Goal: Check status: Check status

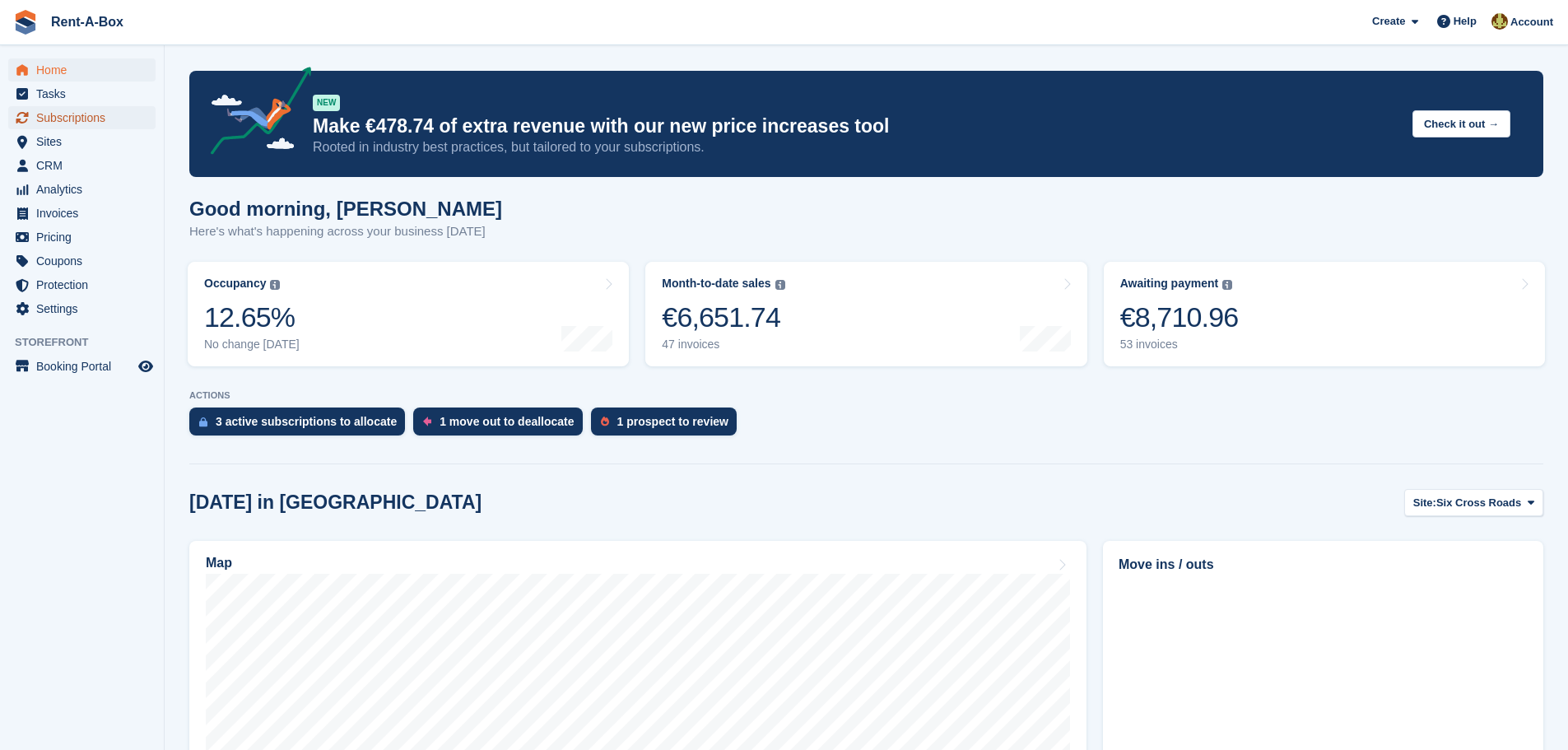
click at [80, 110] on span "Subscriptions" at bounding box center [85, 117] width 99 height 23
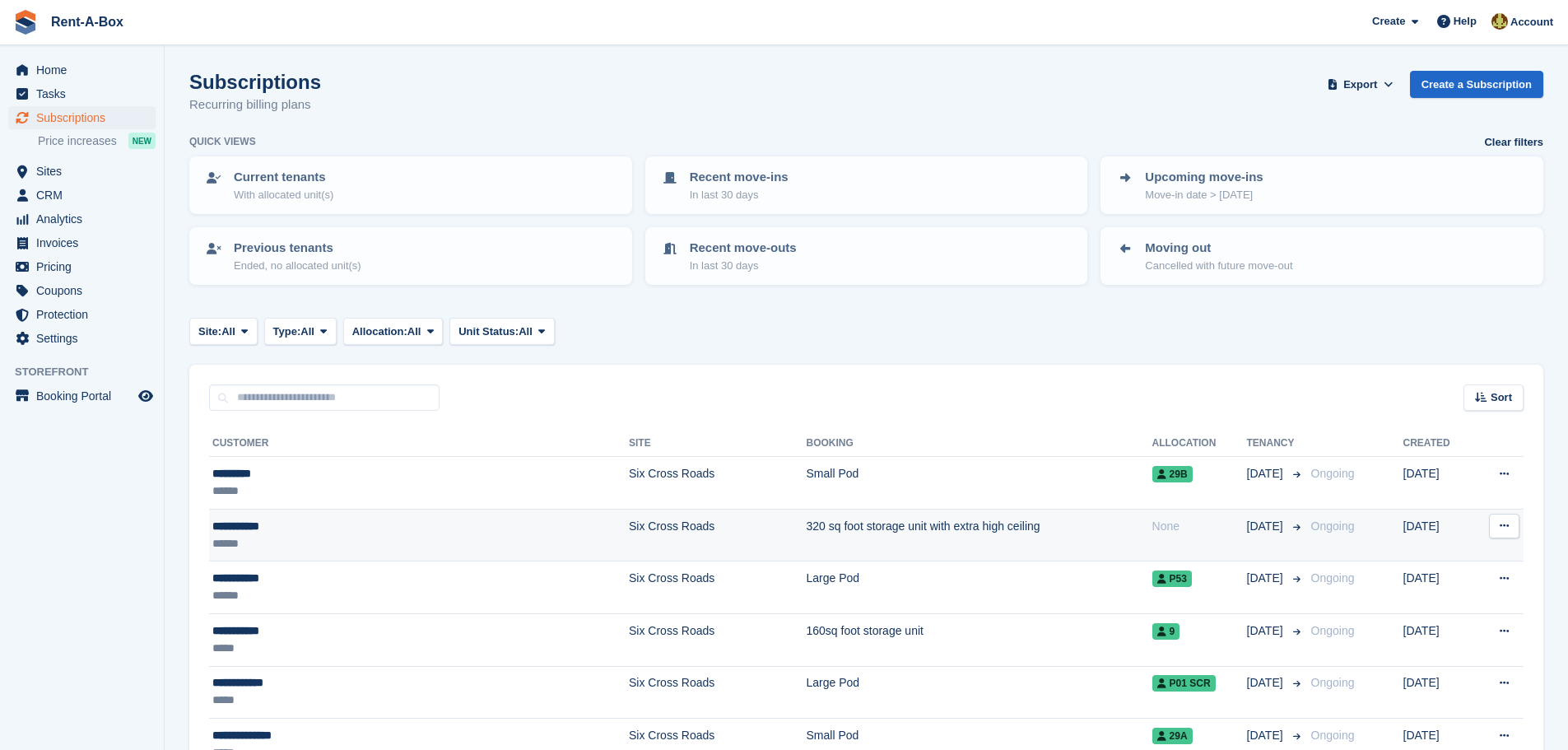
click at [806, 527] on td "320 sq foot storage unit with extra high ceiling" at bounding box center [979, 535] width 346 height 53
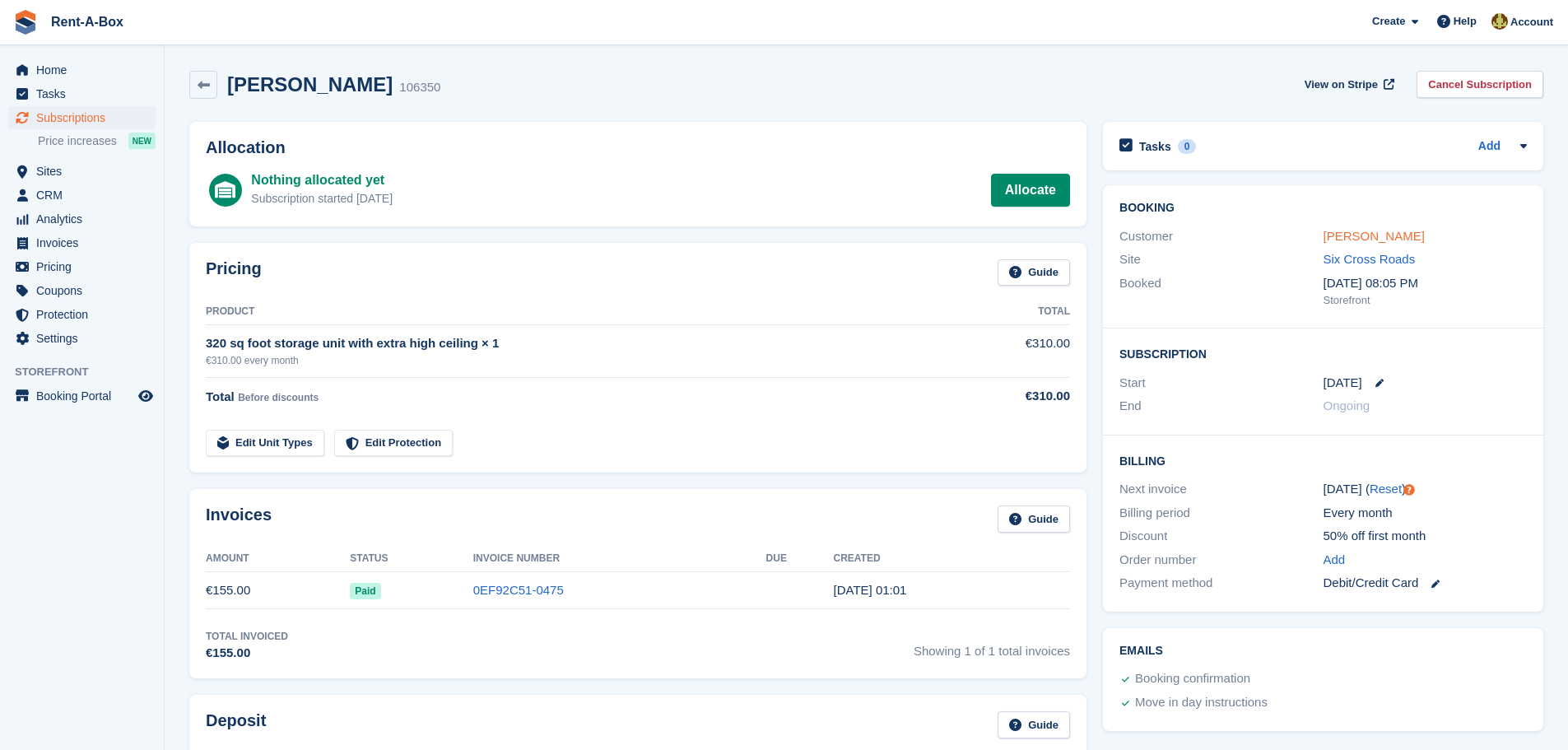
click at [1353, 242] on link "[PERSON_NAME]" at bounding box center [1373, 236] width 101 height 14
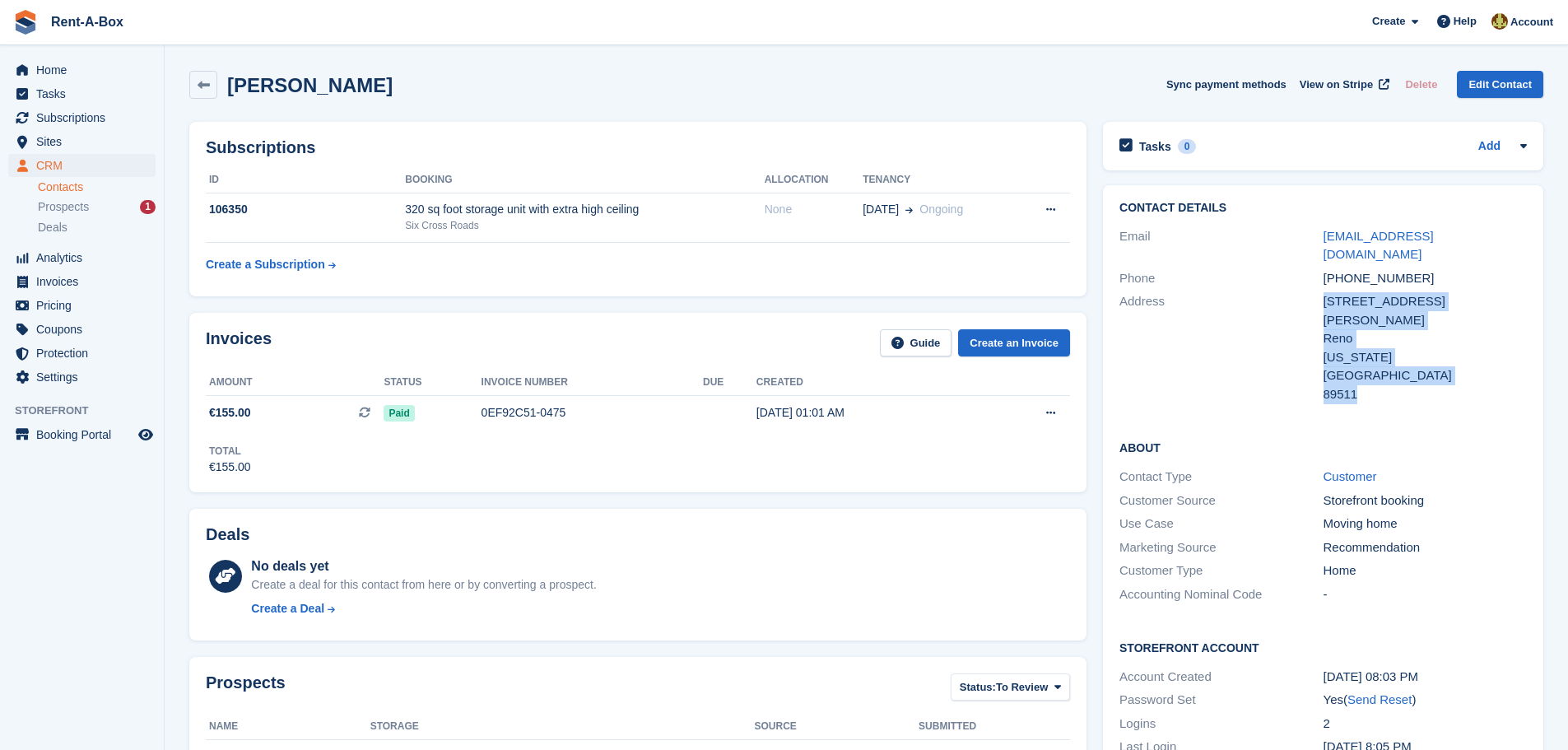
drag, startPoint x: 1326, startPoint y: 281, endPoint x: 1404, endPoint y: 359, distance: 110.3
click at [1404, 359] on div "12205 Jeppson Lane Reno Nevada United States 89511" at bounding box center [1424, 347] width 203 height 111
copy div "12205 Jeppson Lane Reno Nevada United States 89511"
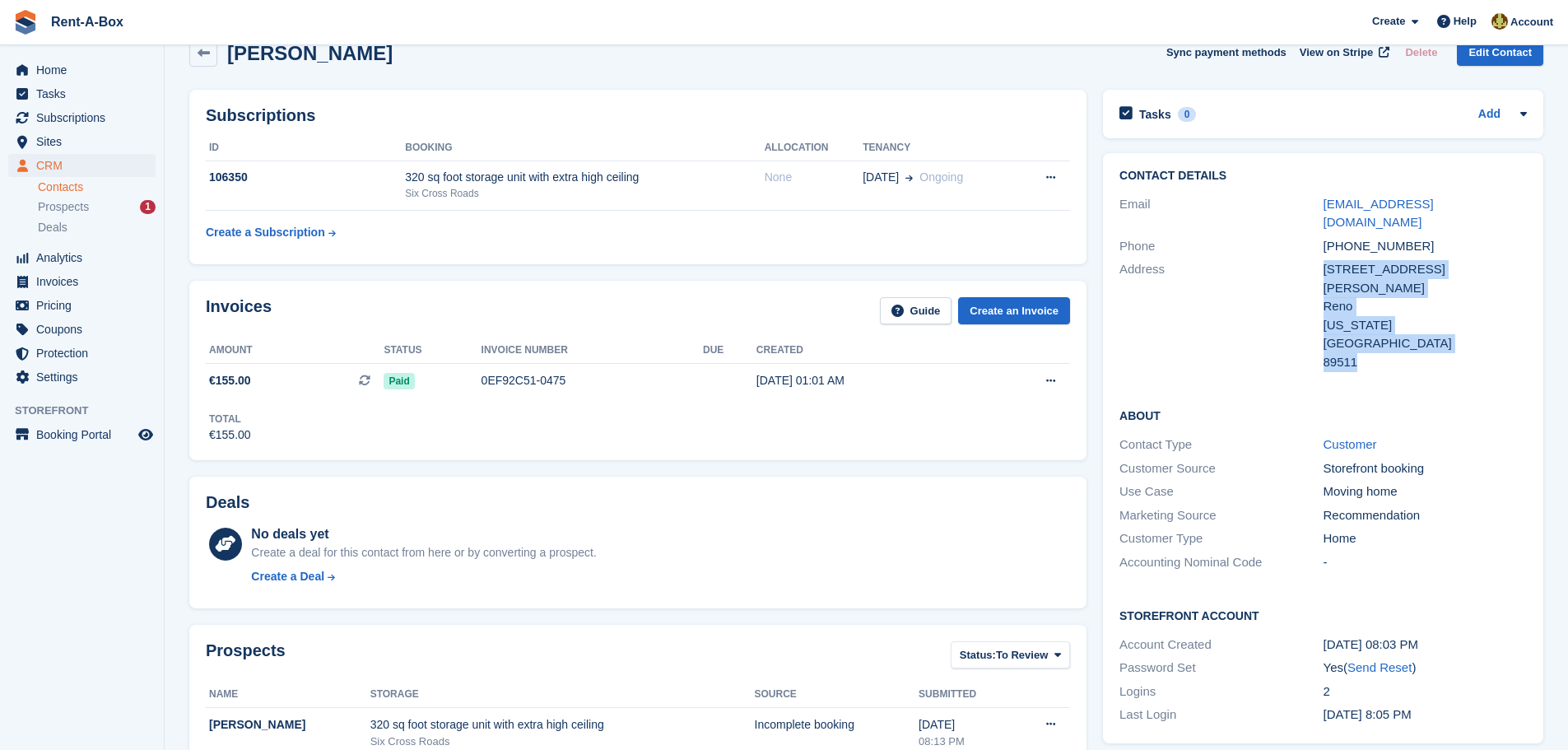
scroll to position [82, 0]
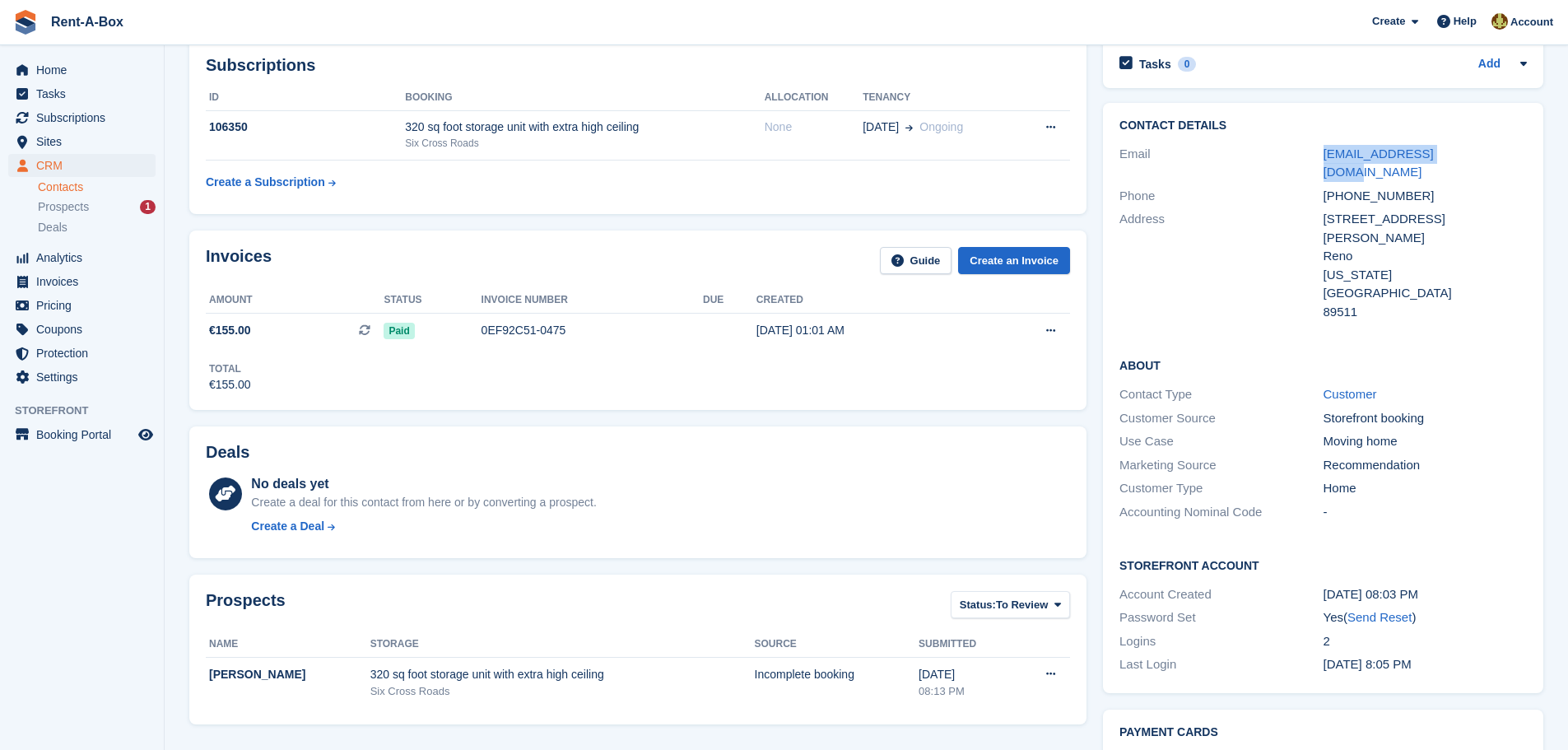
drag, startPoint x: 1321, startPoint y: 154, endPoint x: 1473, endPoint y: 160, distance: 152.1
click at [1473, 160] on div "Email jrose@metabinary.com" at bounding box center [1323, 163] width 408 height 42
copy div "jrose@metabinary.com"
drag, startPoint x: 1412, startPoint y: 170, endPoint x: 1300, endPoint y: 168, distance: 112.0
click at [1300, 184] on div "Phone +19255673749" at bounding box center [1323, 196] width 408 height 24
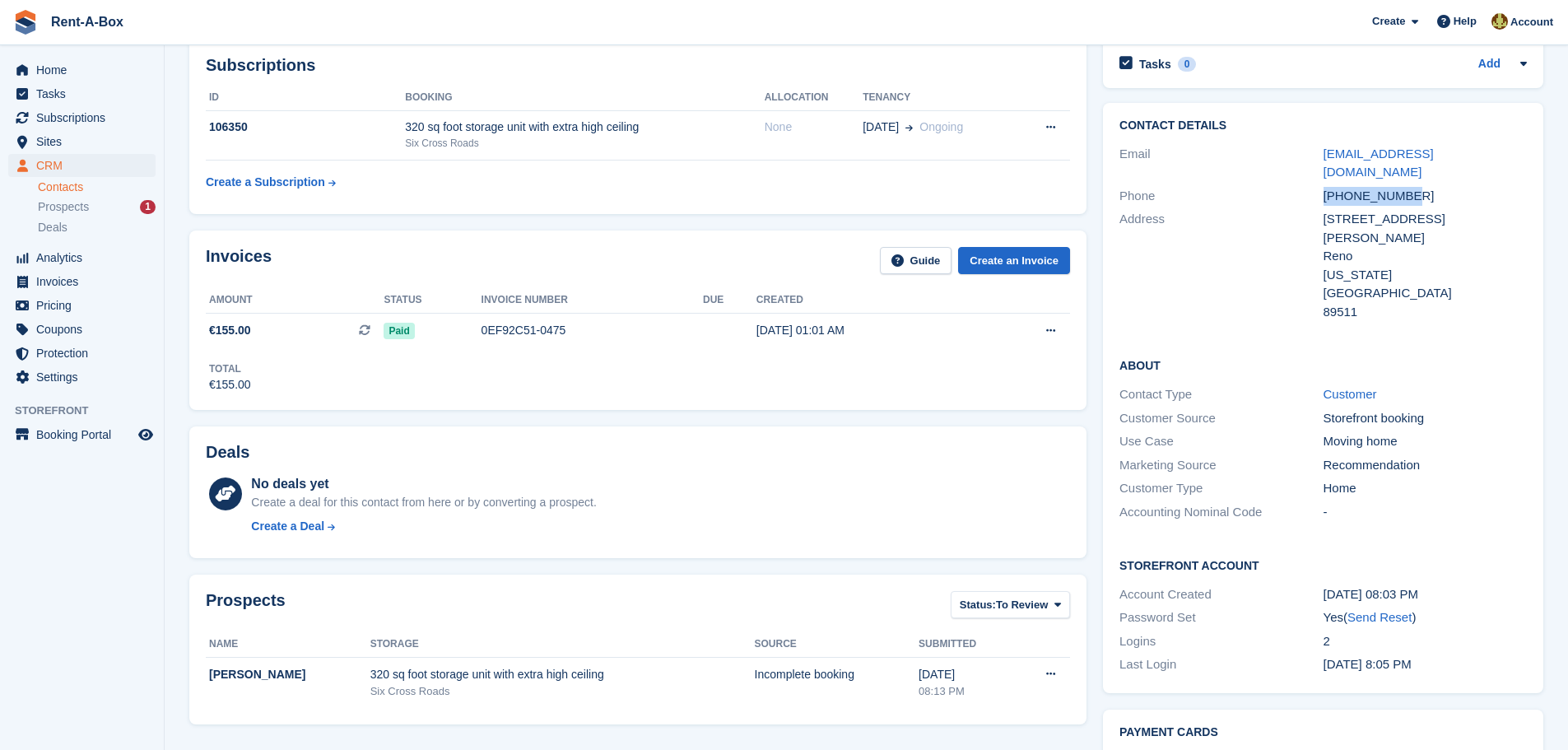
copy div "+19255673749"
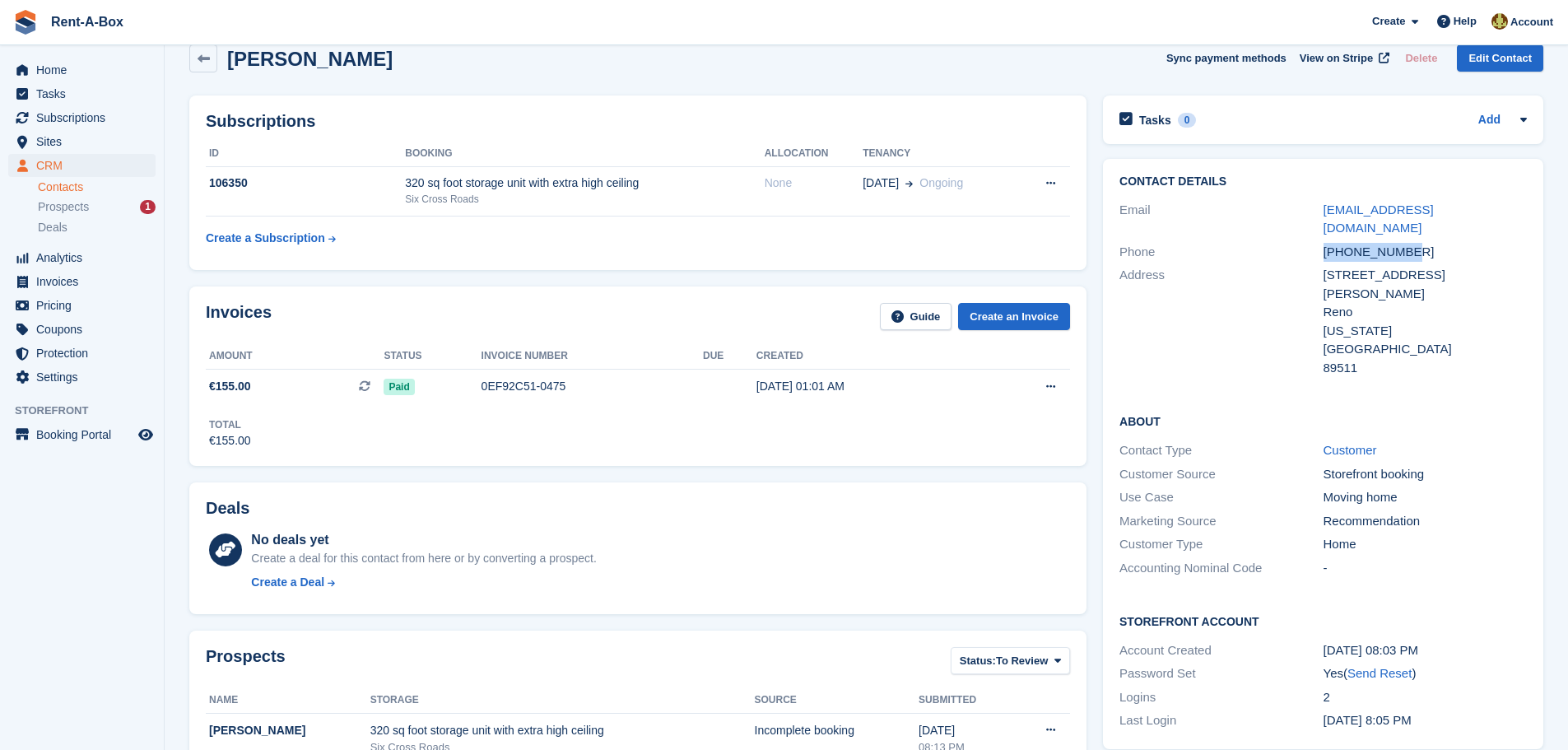
scroll to position [0, 0]
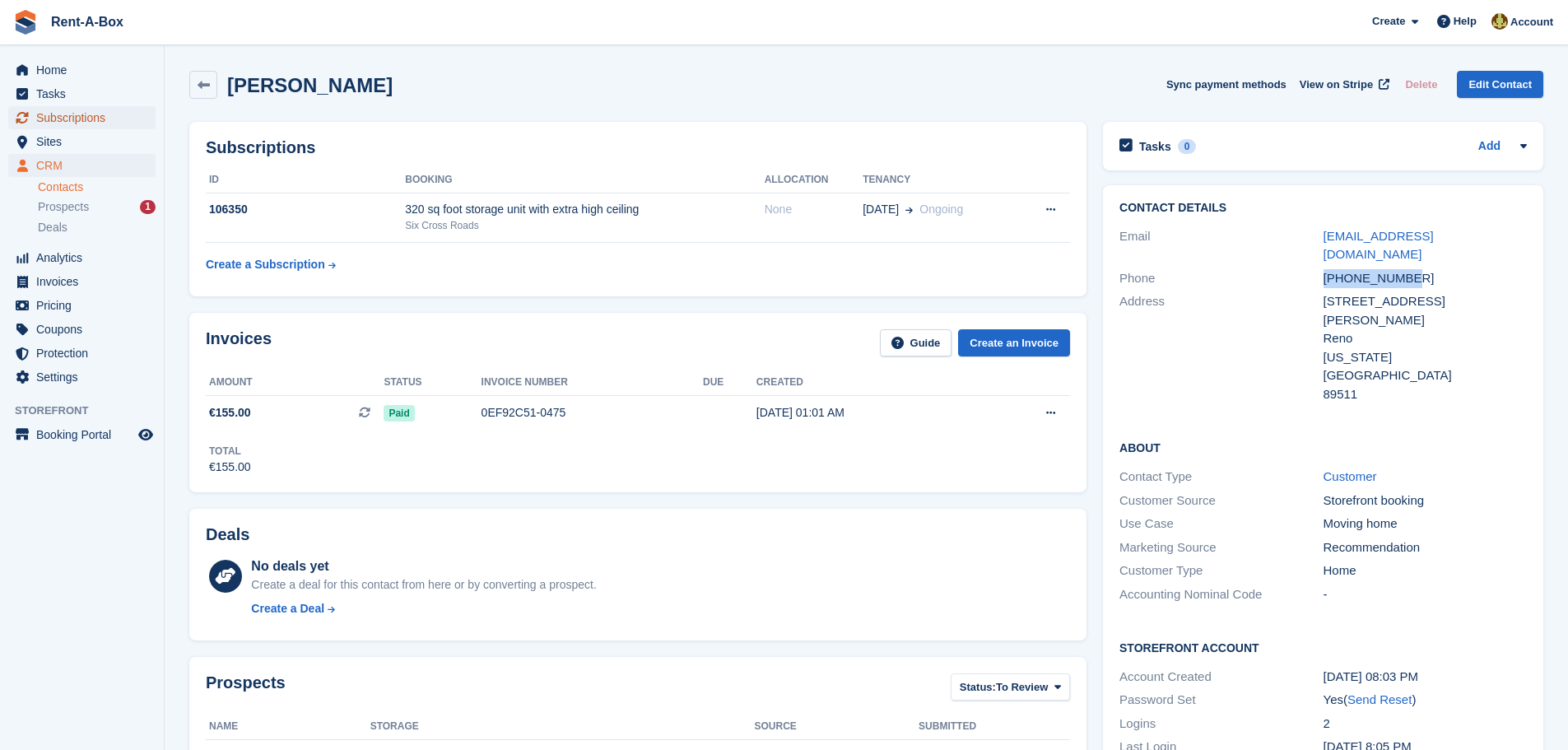
click at [84, 111] on span "Subscriptions" at bounding box center [85, 117] width 99 height 23
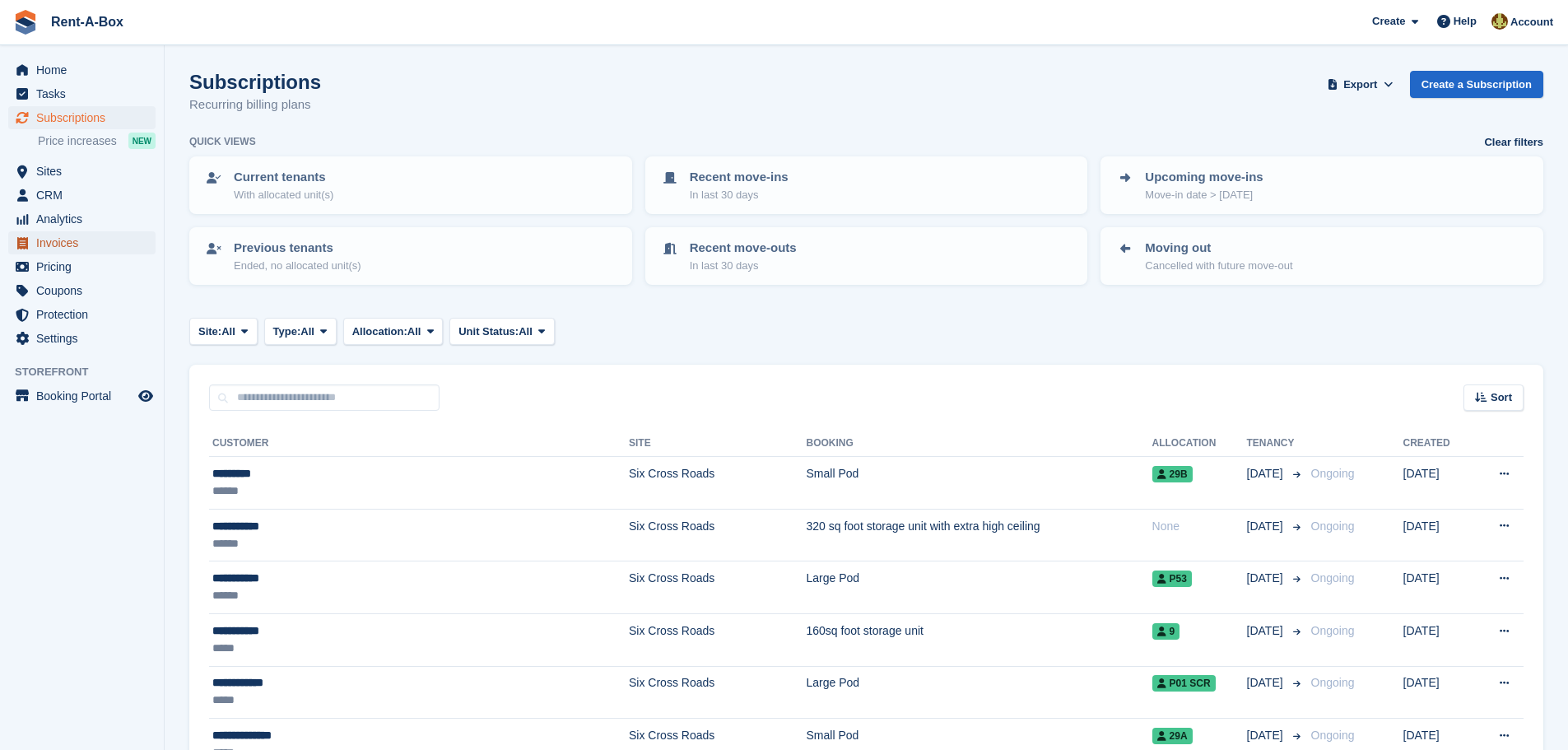
click at [62, 242] on span "Invoices" at bounding box center [85, 242] width 99 height 23
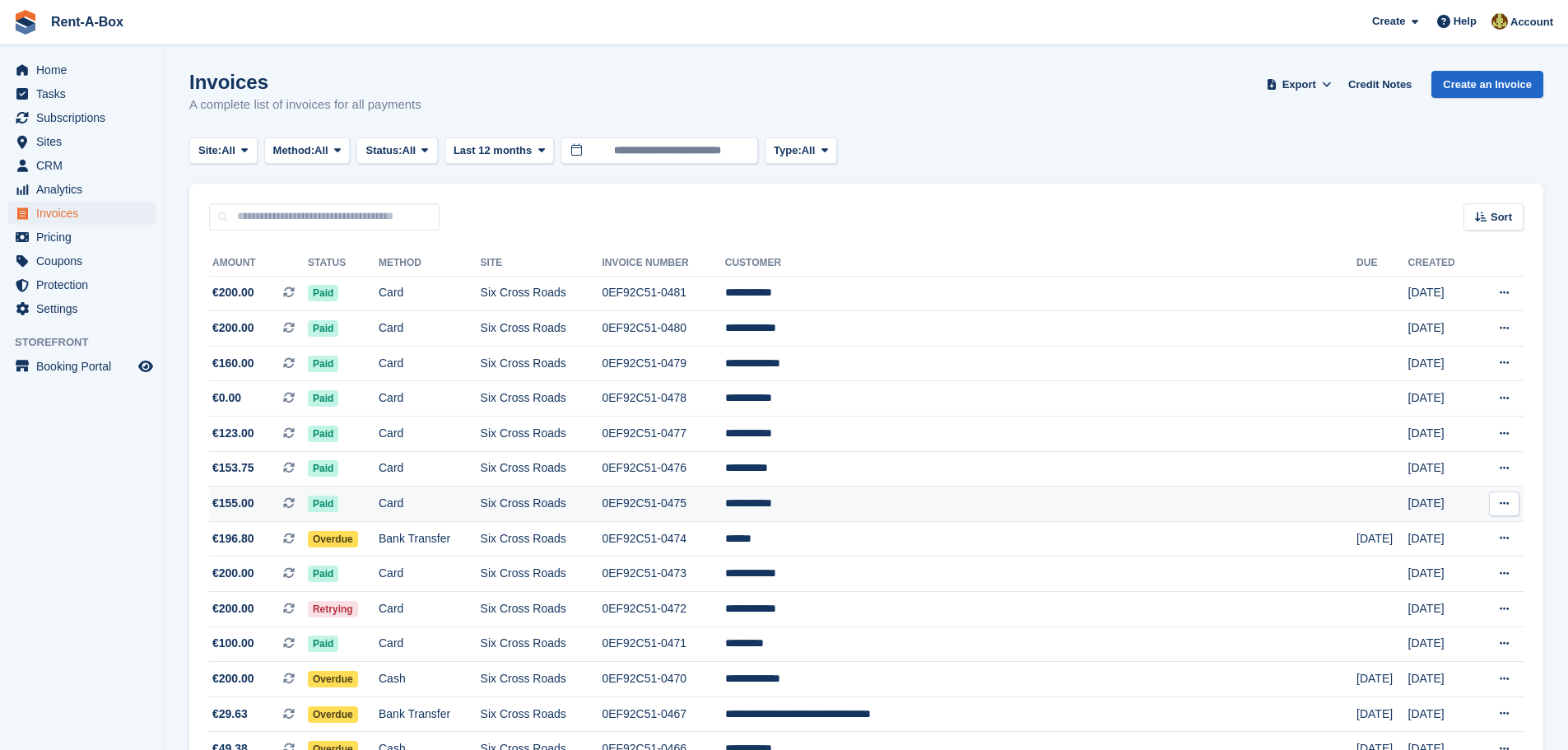
click at [725, 507] on td "0EF92C51-0475" at bounding box center [663, 504] width 123 height 35
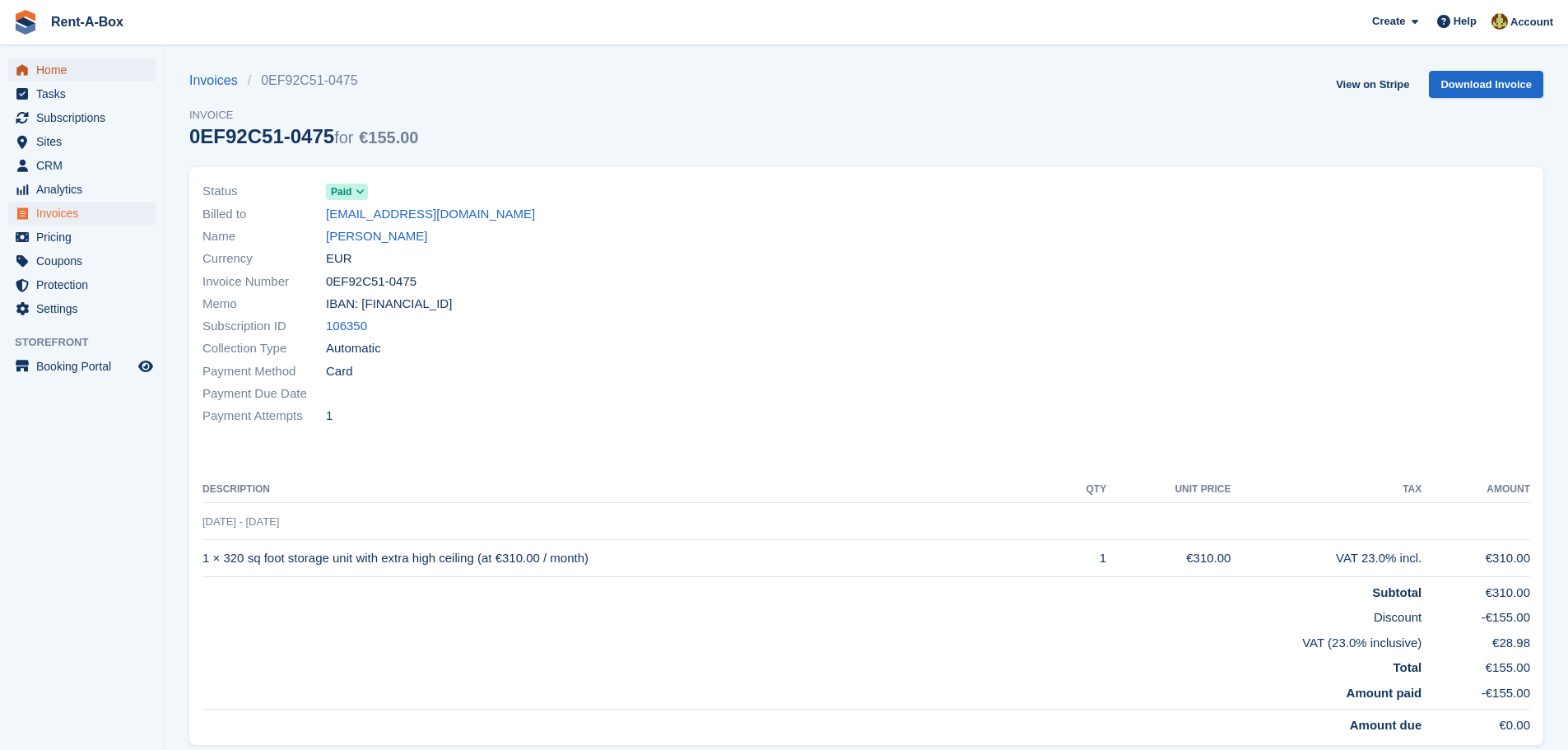
click at [64, 71] on span "Home" at bounding box center [85, 69] width 99 height 23
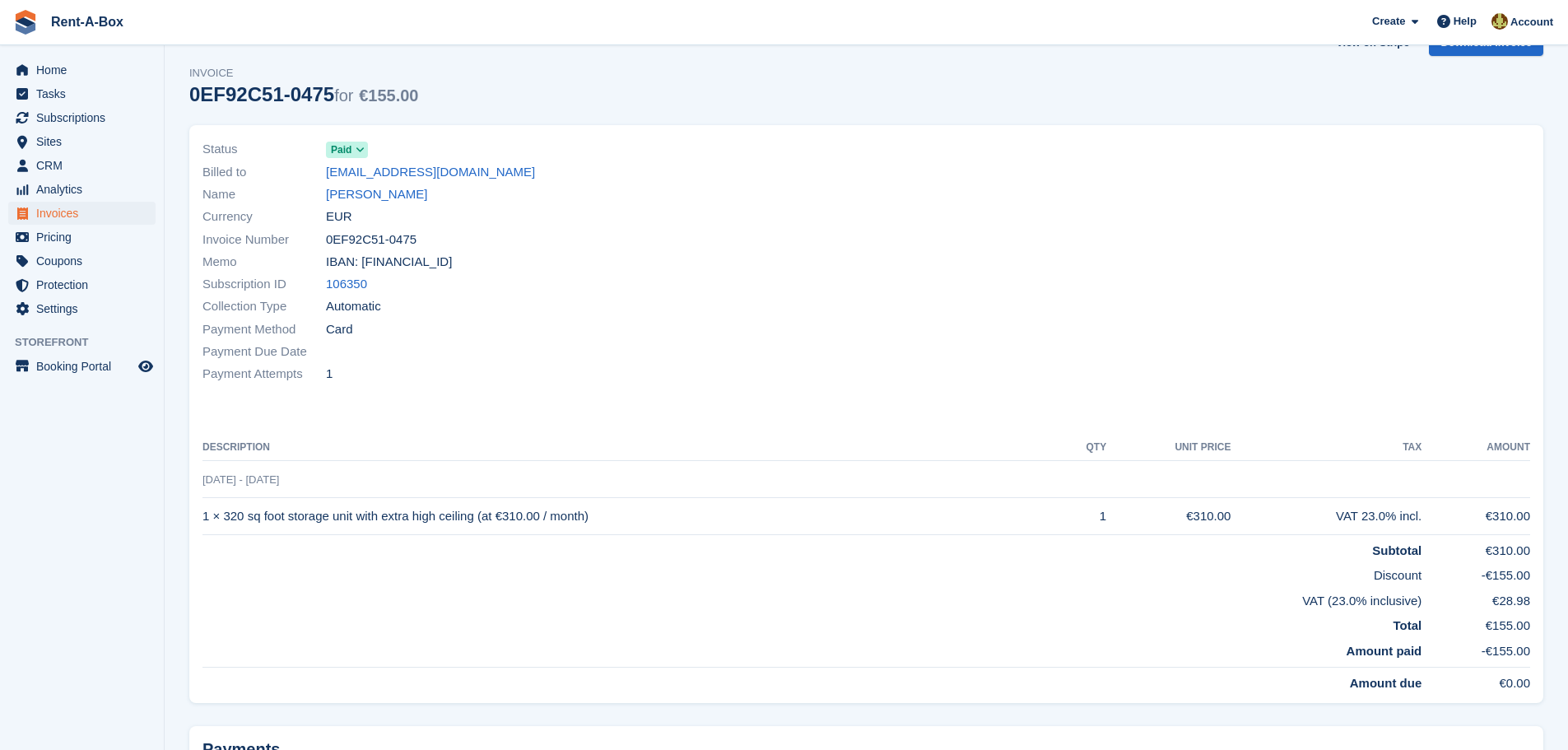
scroll to position [82, 0]
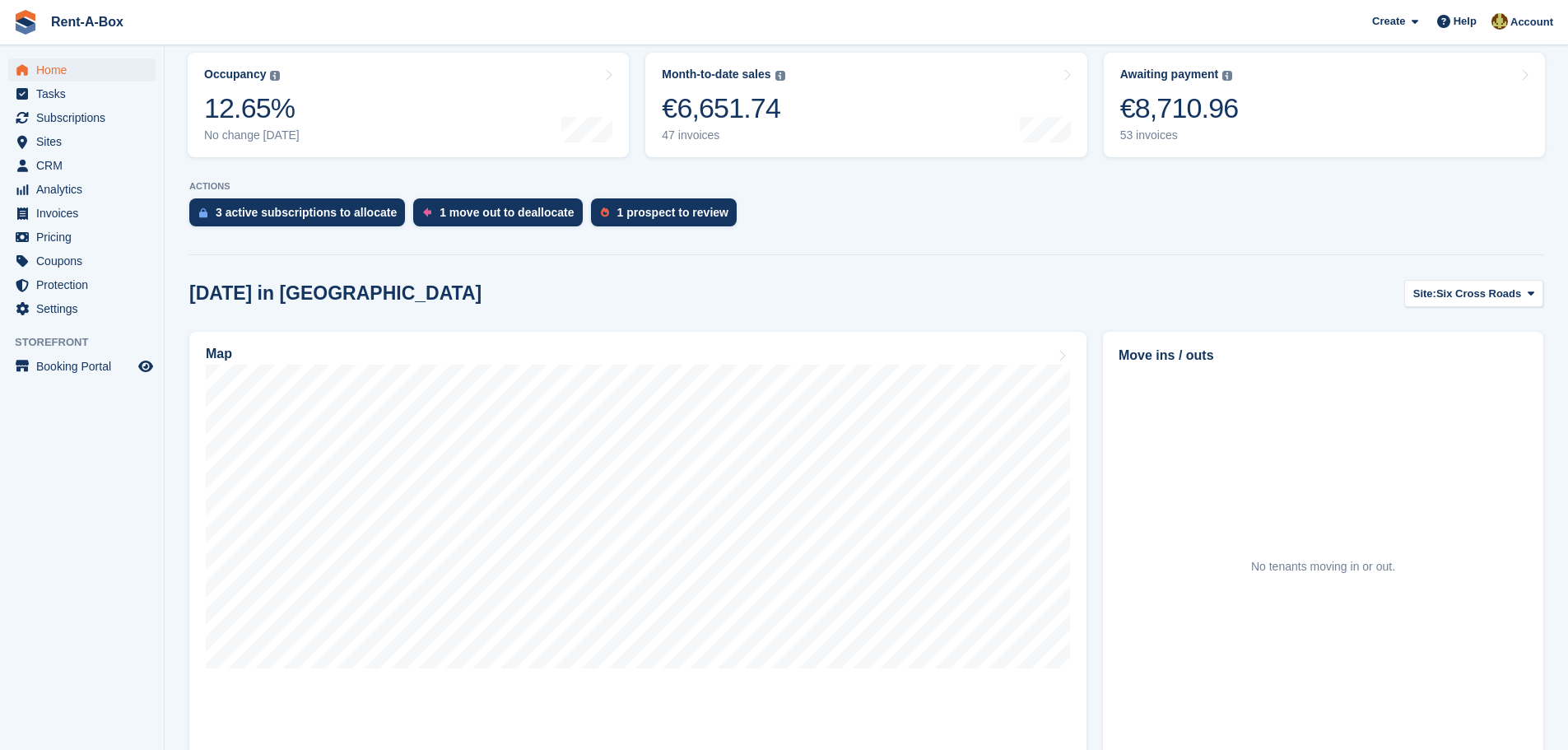
scroll to position [247, 0]
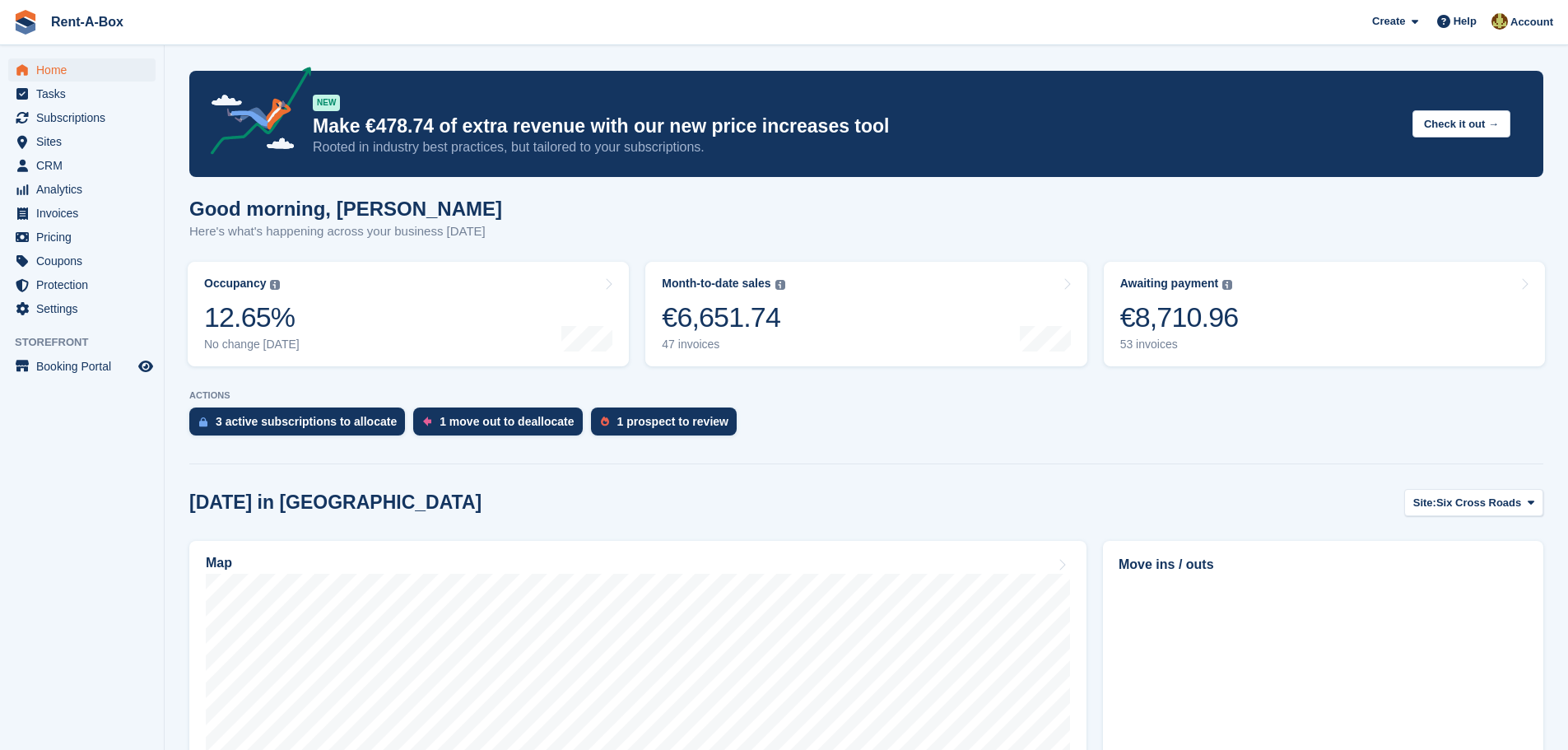
scroll to position [247, 0]
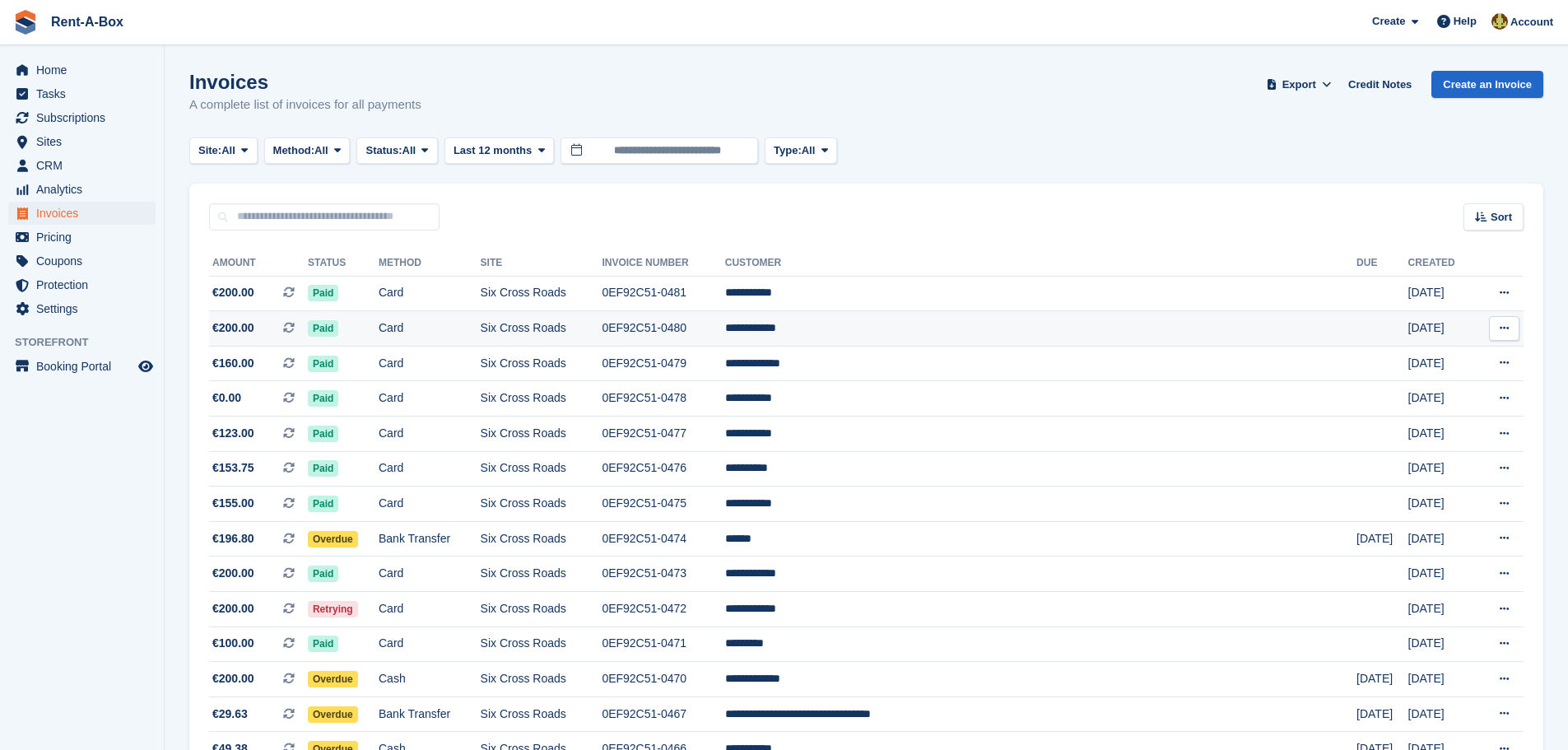
click at [887, 328] on td "**********" at bounding box center [1041, 328] width 632 height 35
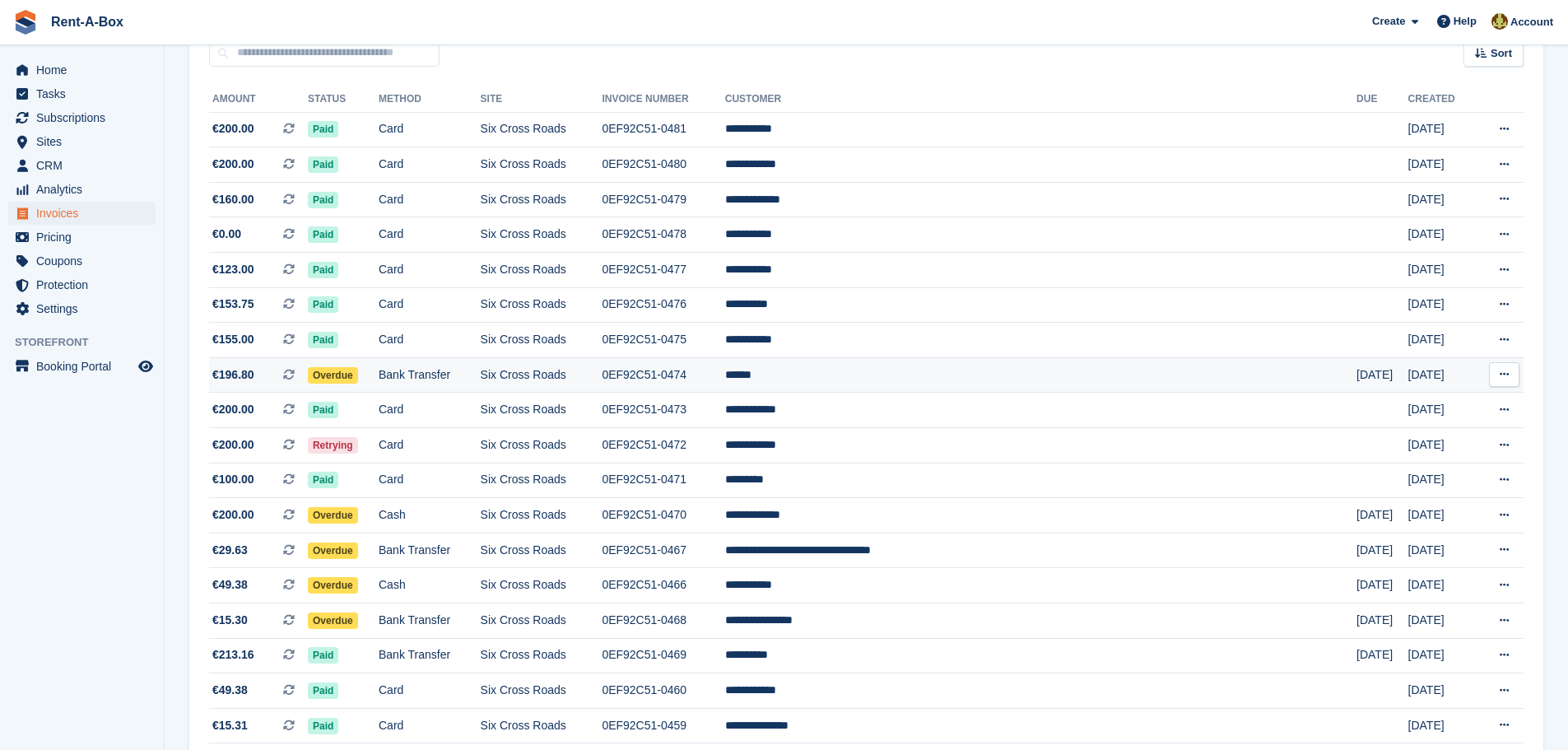
scroll to position [165, 0]
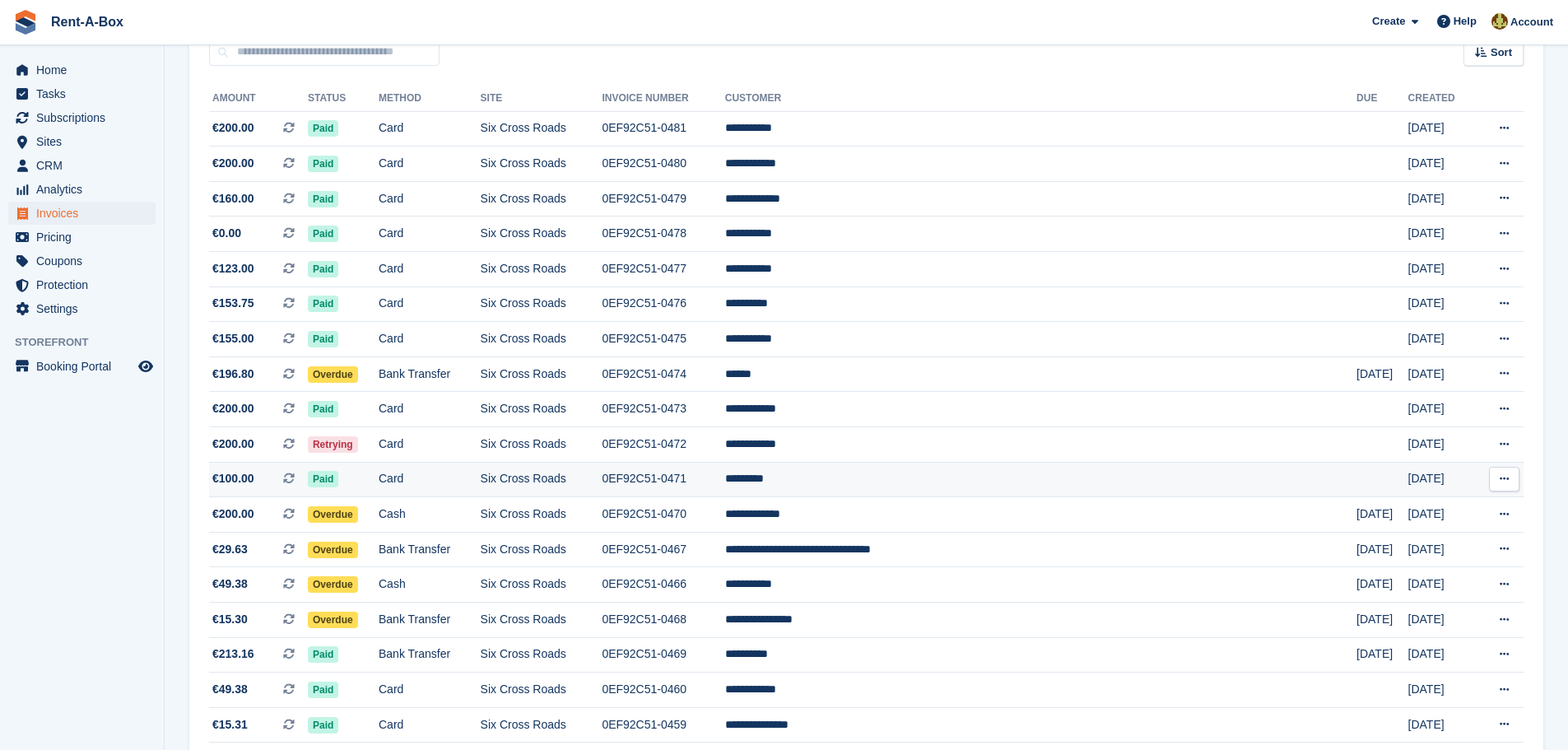
click at [907, 477] on td "*********" at bounding box center [1041, 479] width 632 height 35
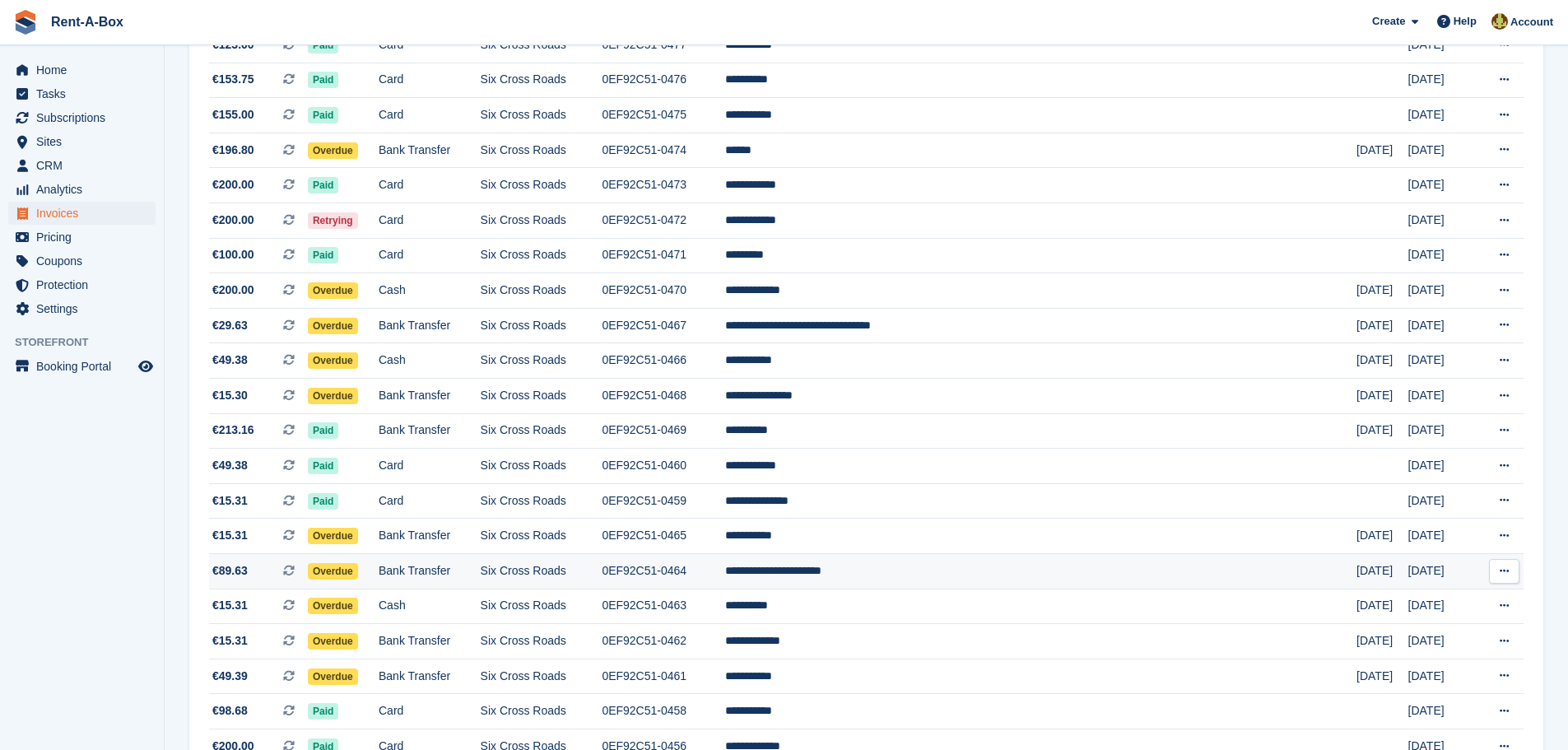
scroll to position [412, 0]
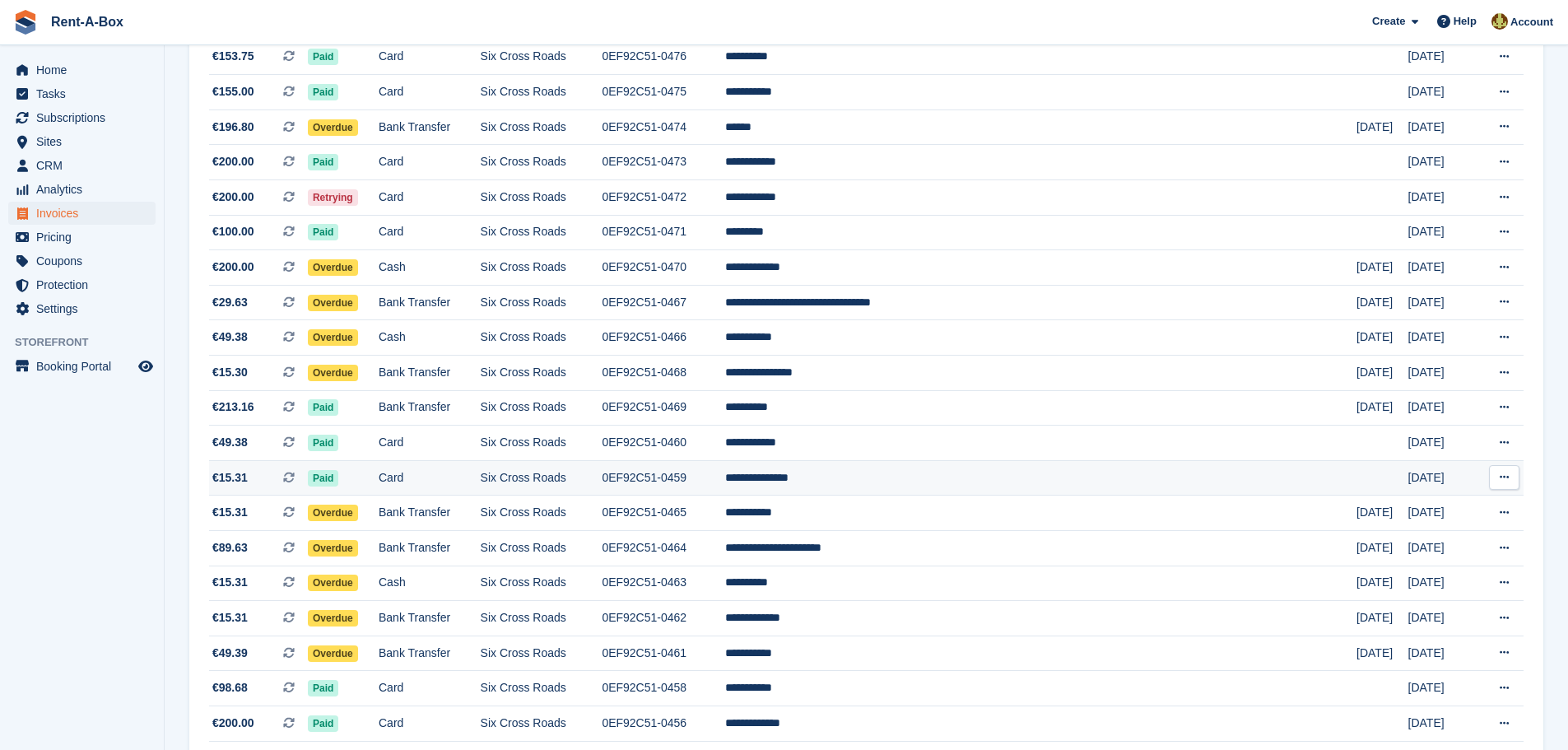
click at [915, 479] on td "**********" at bounding box center [1041, 477] width 632 height 35
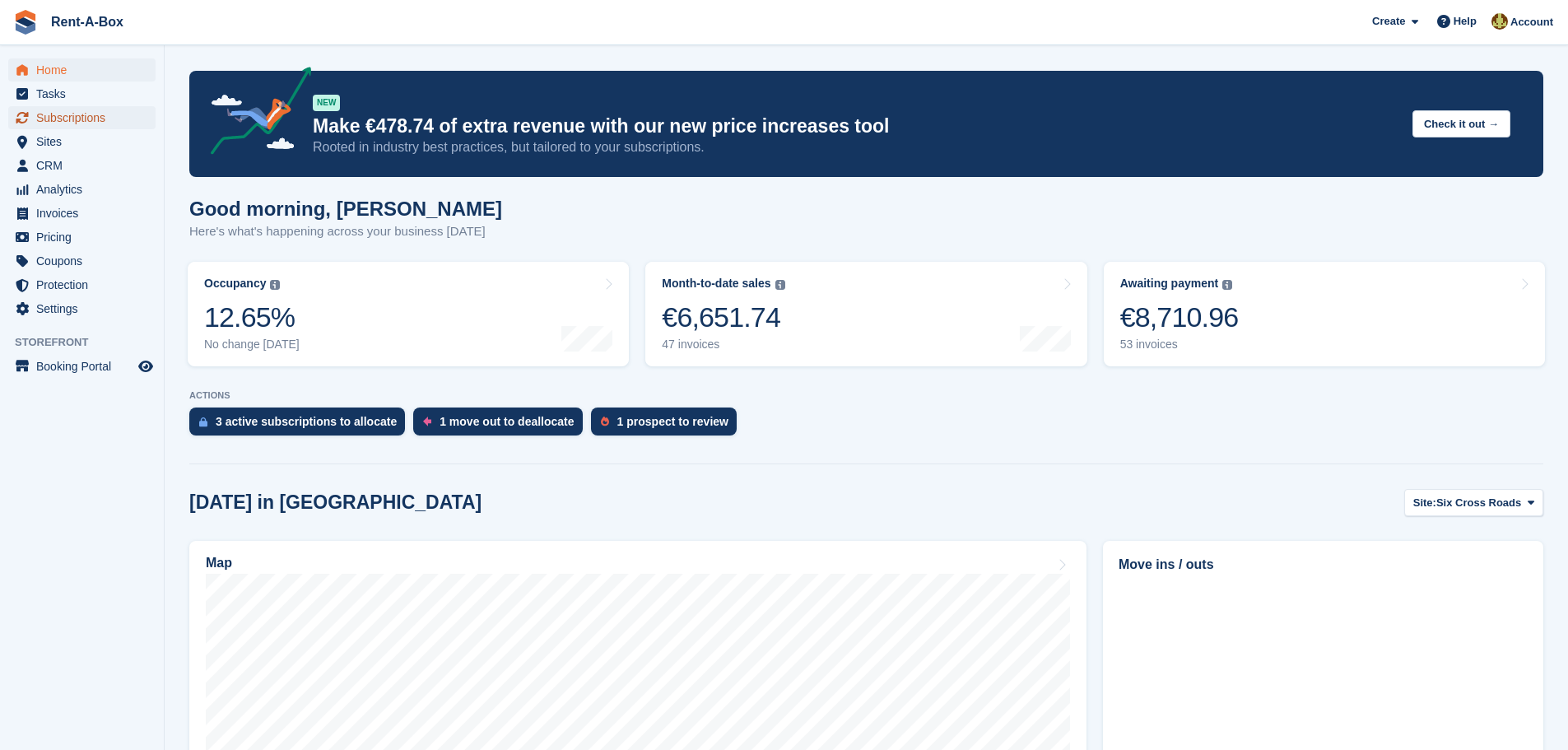
click at [76, 118] on span "Subscriptions" at bounding box center [85, 117] width 99 height 23
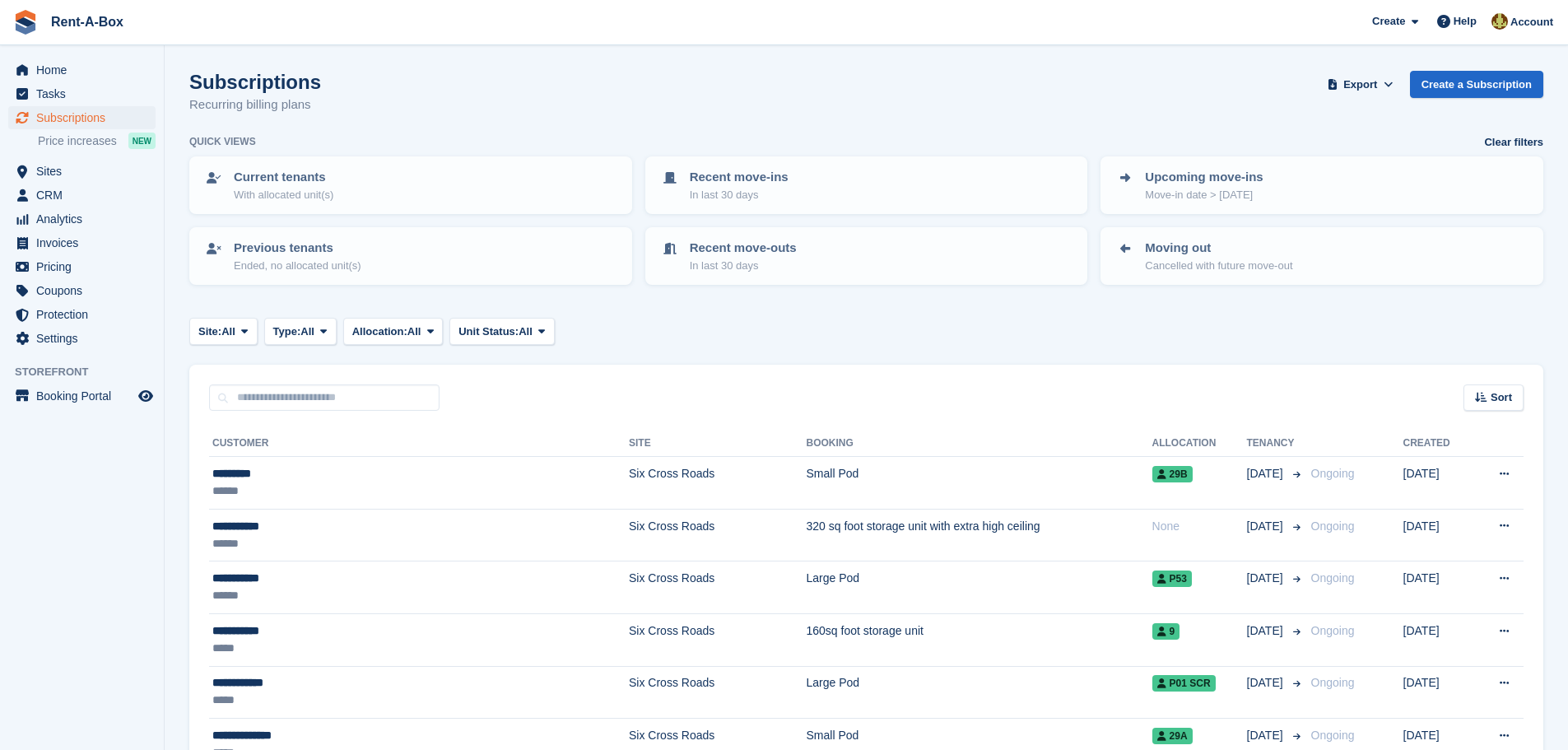
click at [256, 372] on div "Sort Sort by Customer name Date created Move in date Move out date Created (old…" at bounding box center [865, 388] width 1354 height 47
click at [254, 396] on input "text" at bounding box center [324, 398] width 231 height 27
type input "*******"
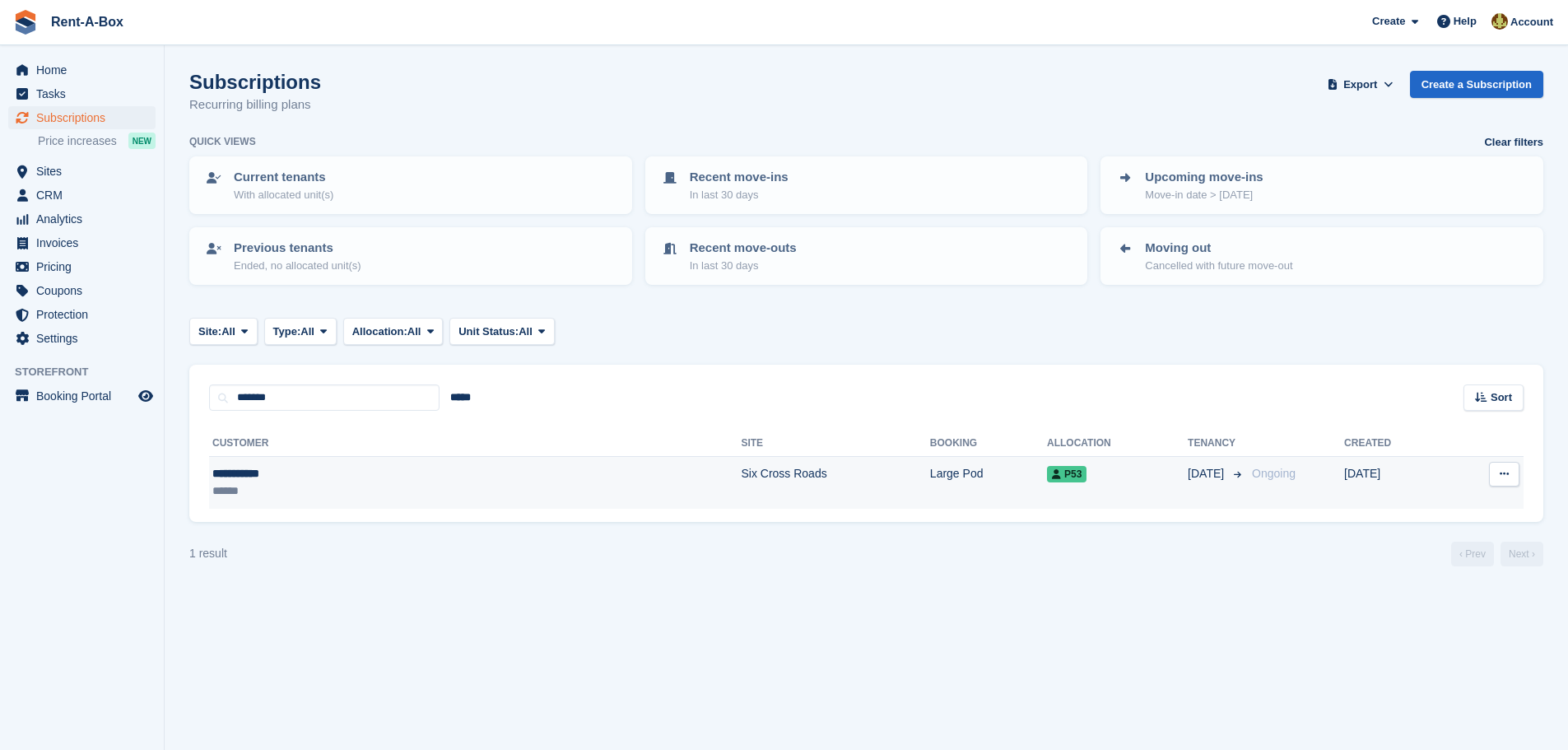
click at [741, 477] on td "Six Cross Roads" at bounding box center [834, 483] width 189 height 52
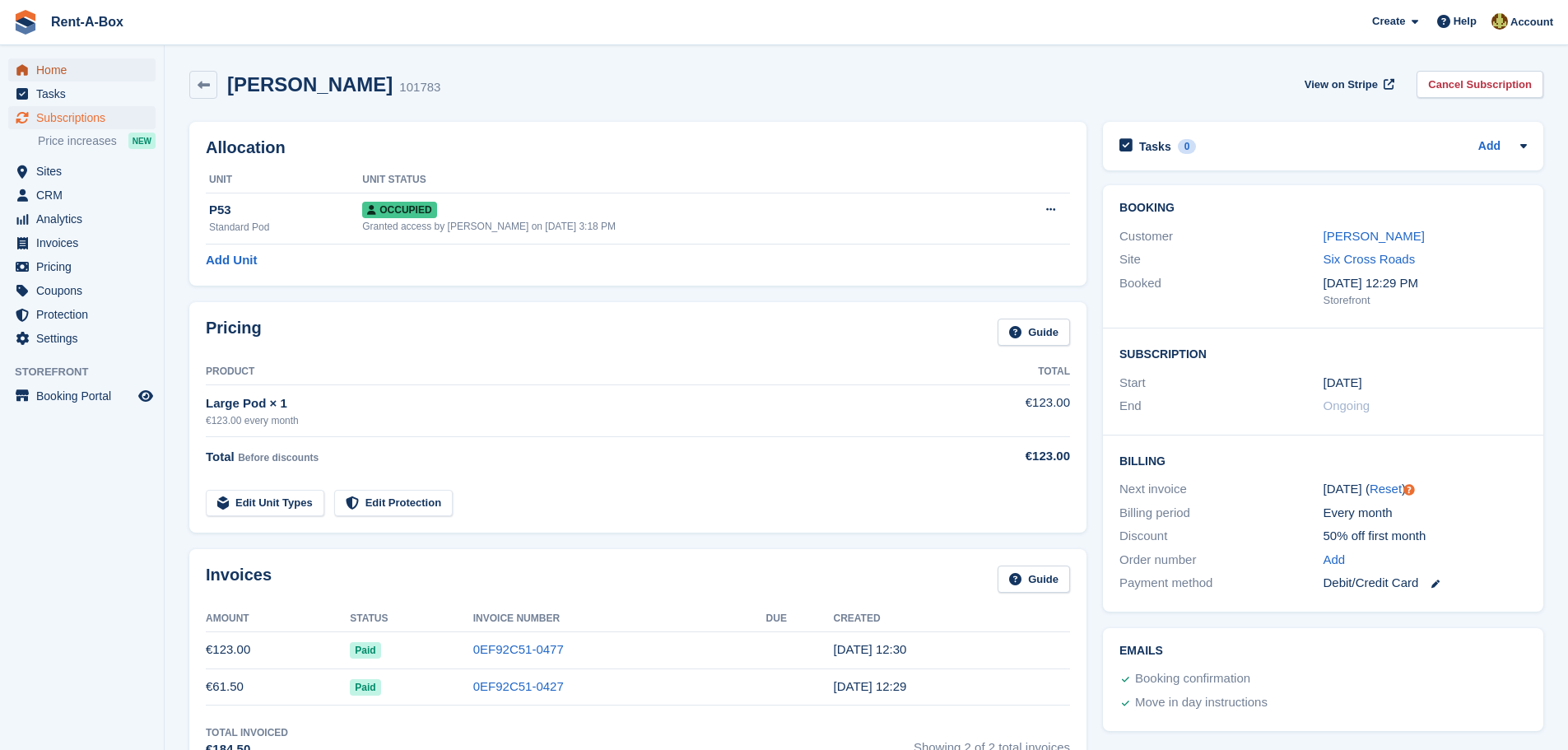
click at [59, 68] on span "Home" at bounding box center [85, 69] width 99 height 23
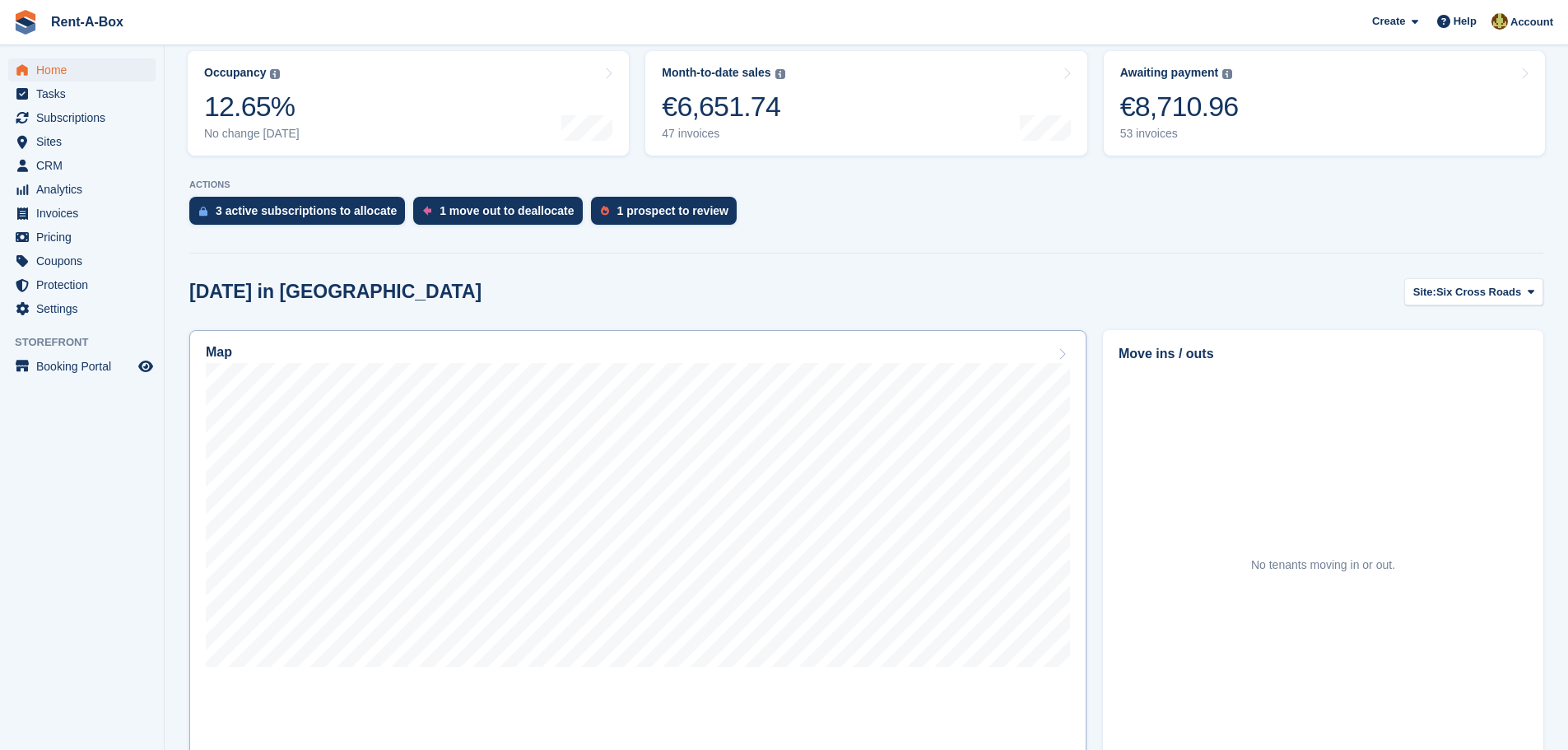
scroll to position [247, 0]
